Goal: Find specific page/section: Find specific page/section

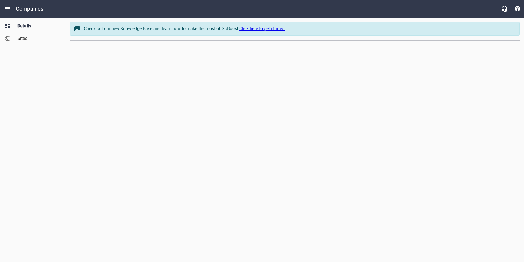
select select "[US_STATE]"
select select "62"
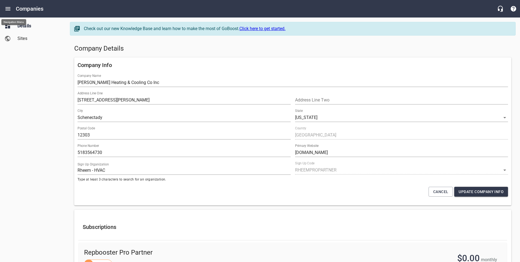
click at [11, 9] on button "Open drawer" at bounding box center [7, 8] width 13 height 13
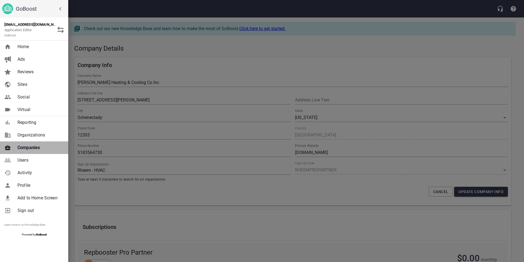
click at [20, 147] on span "Companies" at bounding box center [39, 147] width 44 height 7
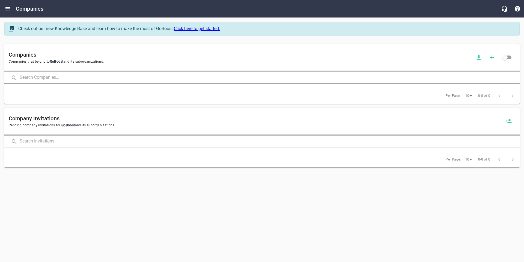
click at [65, 80] on input "text" at bounding box center [270, 78] width 500 height 12
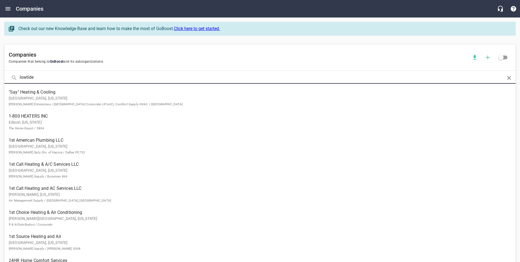
type input "lowtide"
click button at bounding box center [0, 0] width 0 height 0
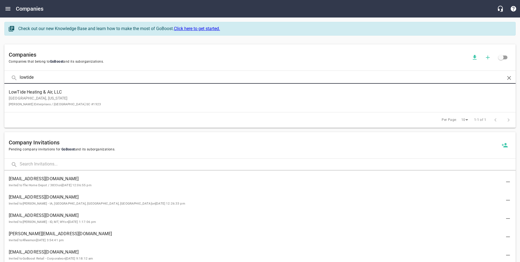
click at [84, 94] on span "LowTide Heating & Air, LLC" at bounding box center [256, 92] width 494 height 7
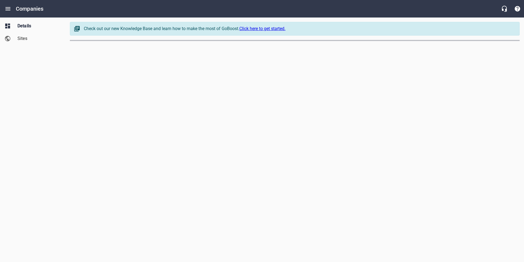
select select "[US_STATE]"
select select "62"
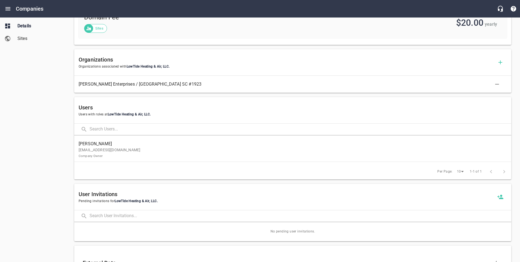
scroll to position [278, 0]
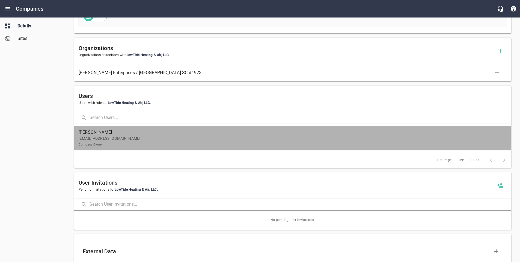
click at [128, 143] on p "[EMAIL_ADDRESS][DOMAIN_NAME] Company Owner" at bounding box center [291, 140] width 424 height 11
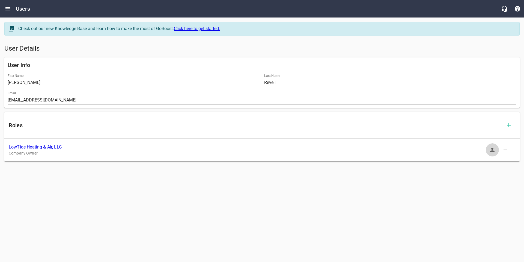
click at [491, 148] on icon "button" at bounding box center [492, 149] width 7 height 7
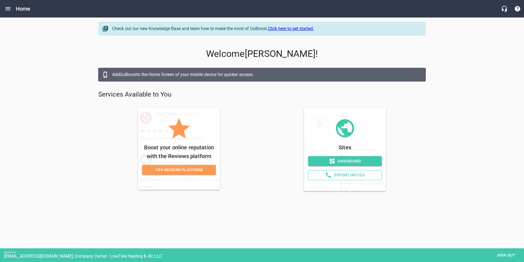
click at [343, 161] on span "Dashboard" at bounding box center [345, 161] width 65 height 7
